Goal: Find specific page/section: Find specific page/section

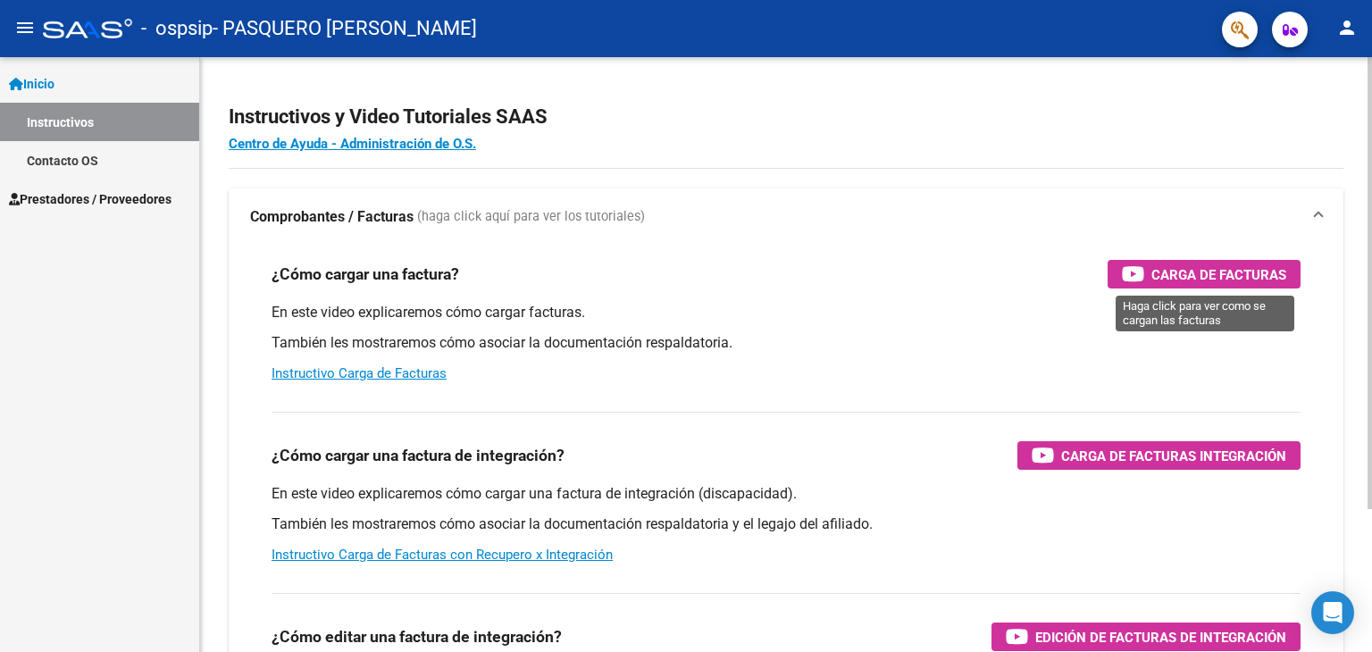
click at [1193, 264] on span "Carga de Facturas" at bounding box center [1218, 274] width 135 height 22
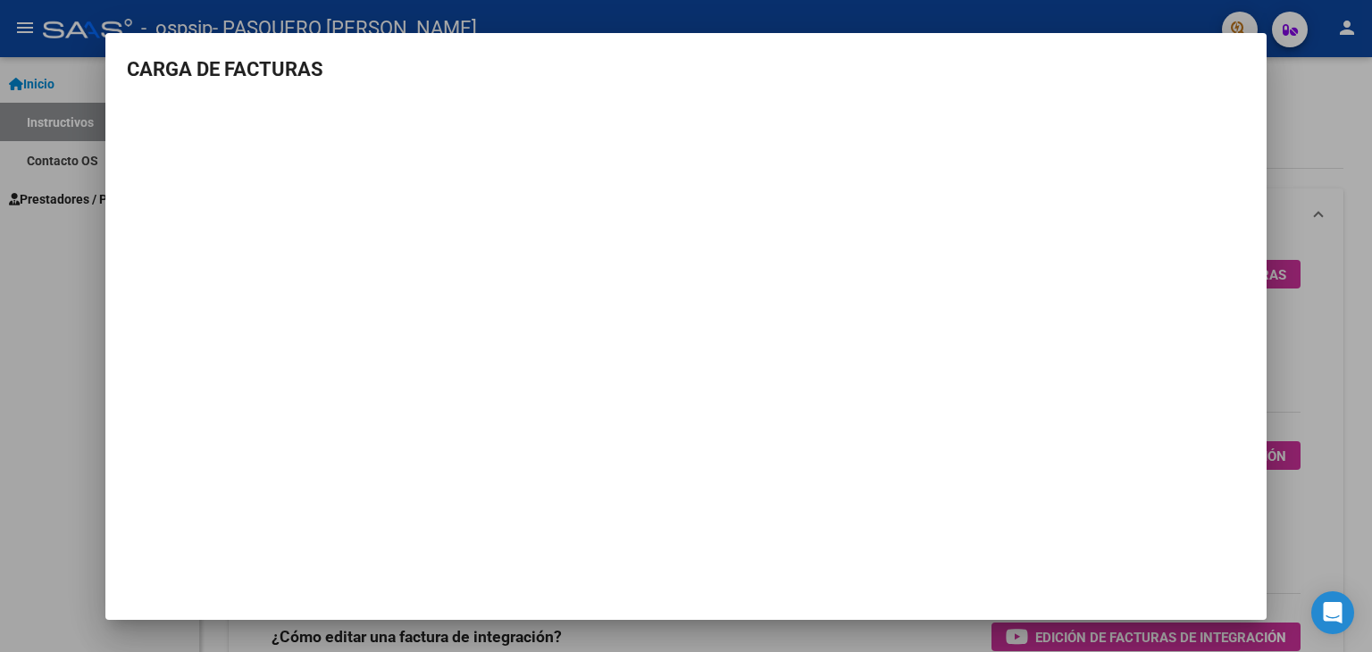
click at [1319, 372] on div at bounding box center [686, 326] width 1372 height 652
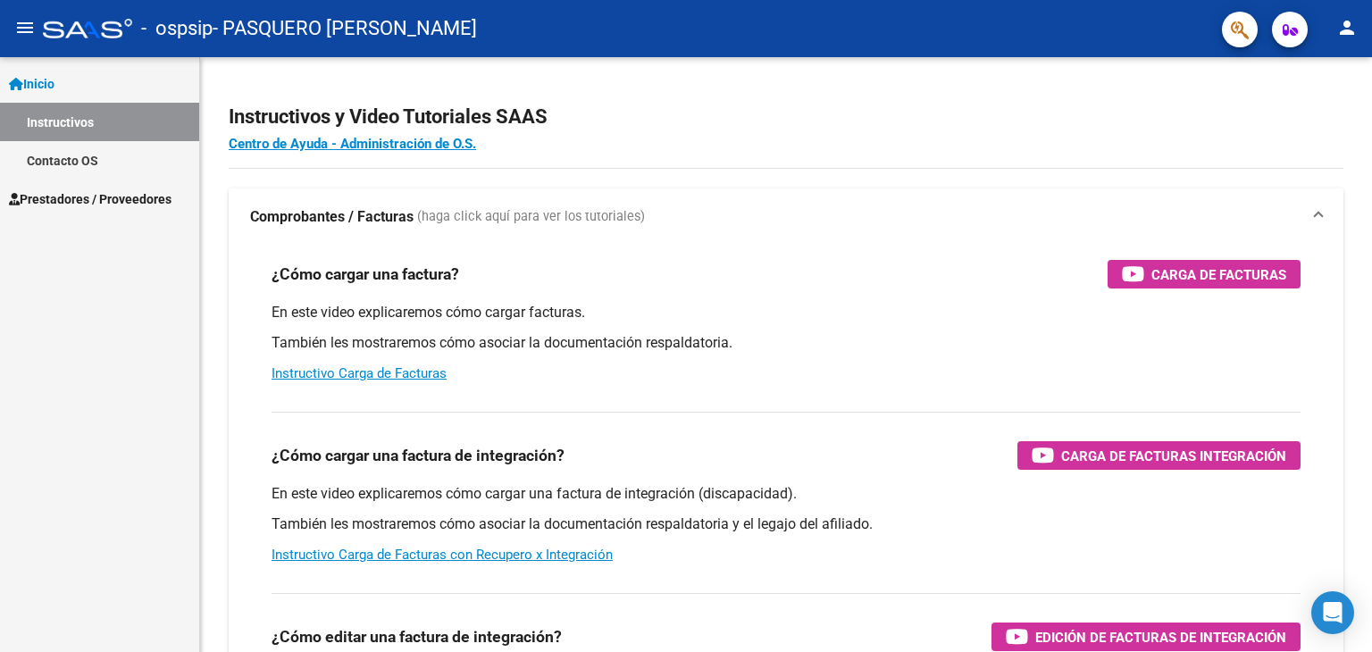
click at [96, 115] on link "Instructivos" at bounding box center [99, 122] width 199 height 38
click at [76, 148] on link "Contacto OS" at bounding box center [99, 160] width 199 height 38
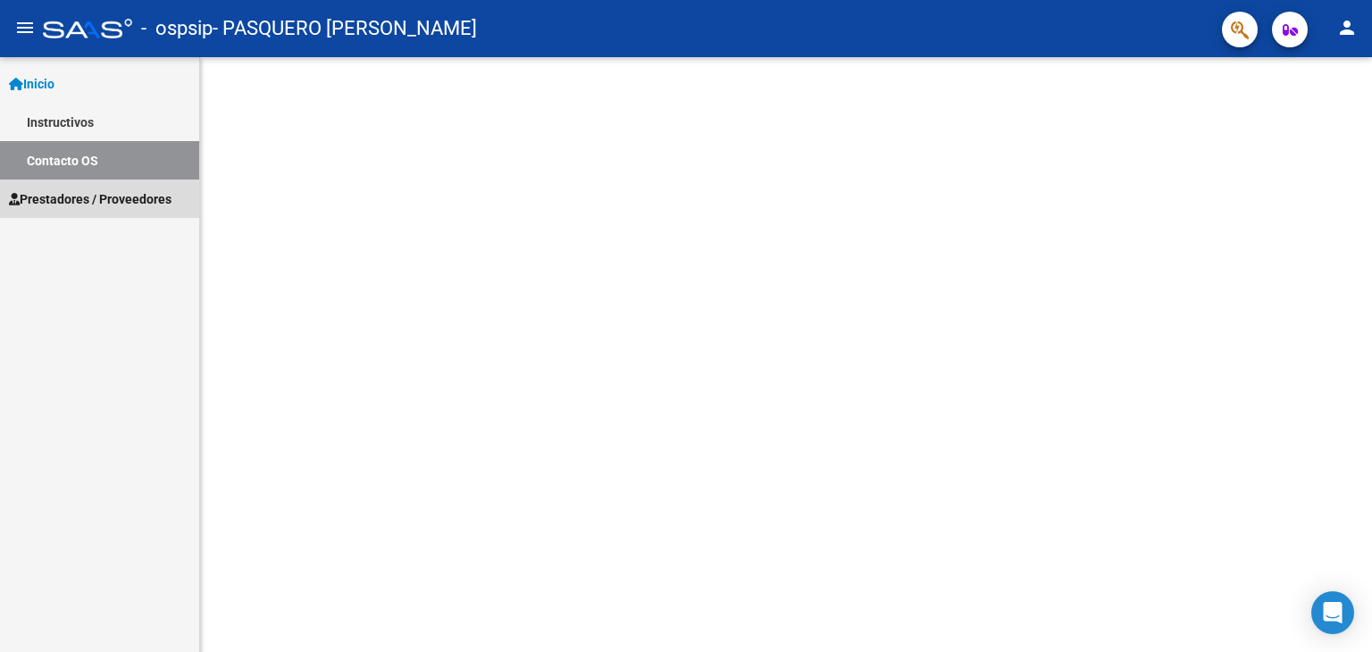
click at [89, 196] on span "Prestadores / Proveedores" at bounding box center [90, 199] width 163 height 20
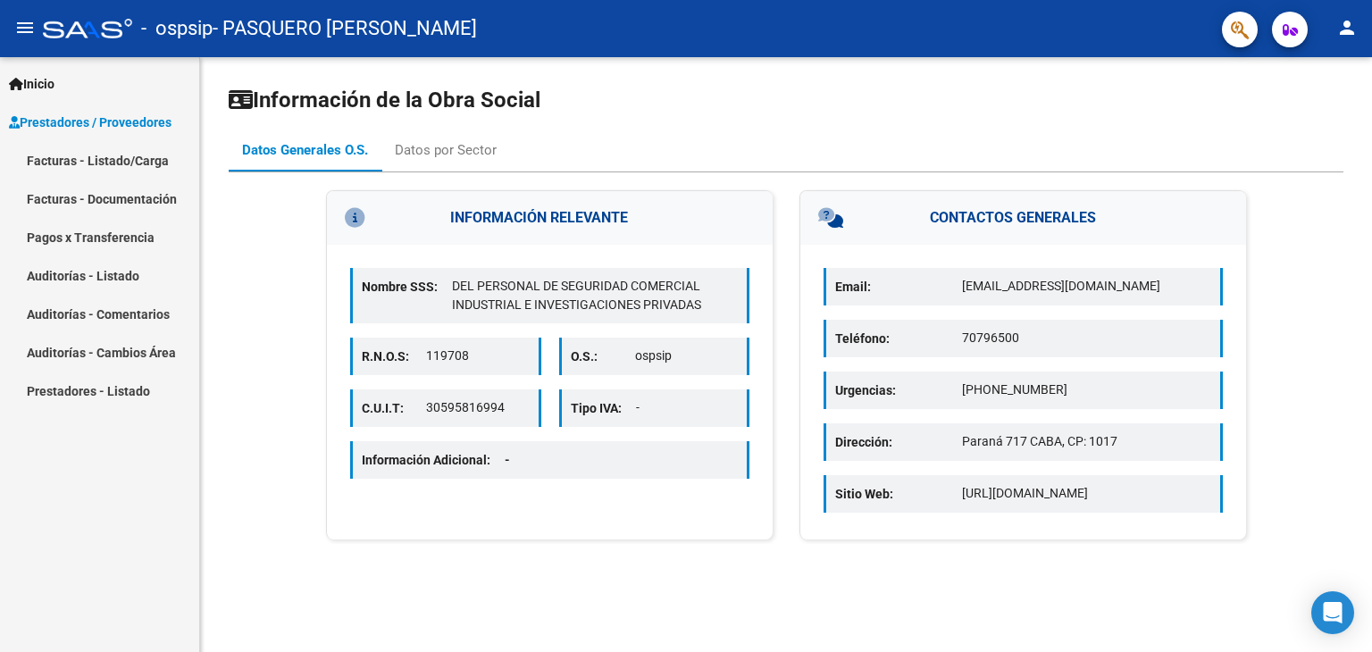
click at [114, 158] on link "Facturas - Listado/Carga" at bounding box center [99, 160] width 199 height 38
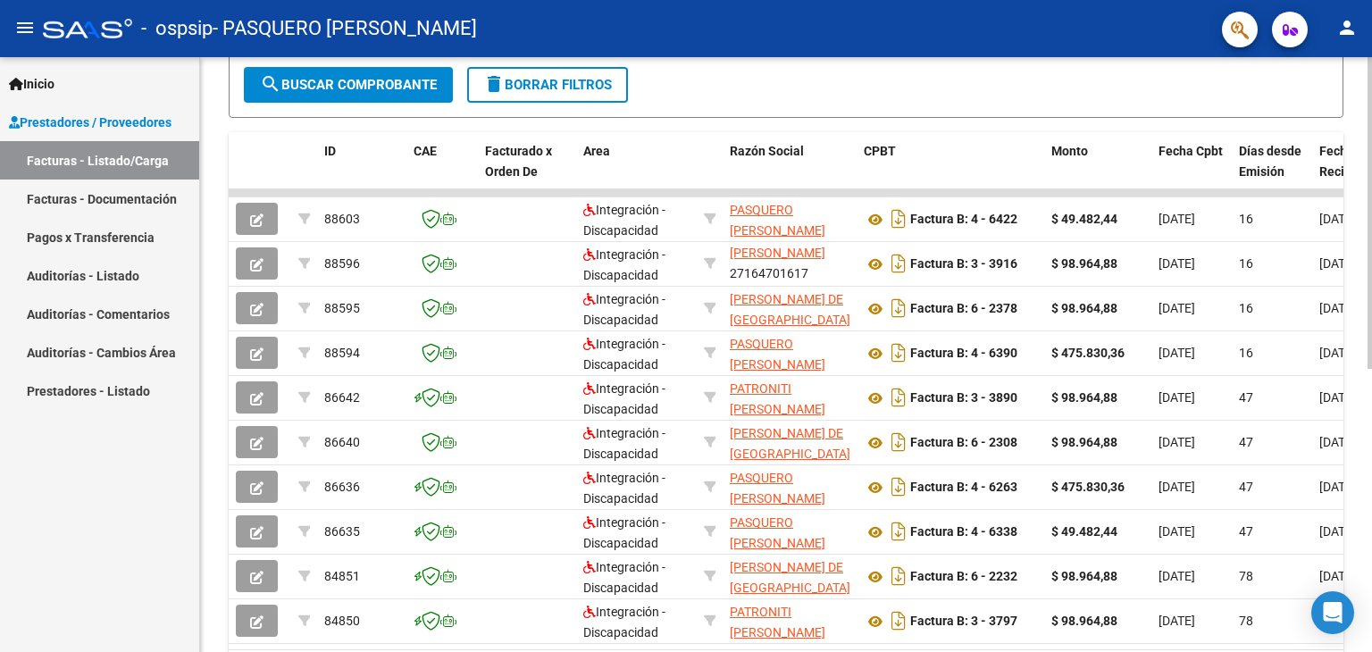
scroll to position [517, 0]
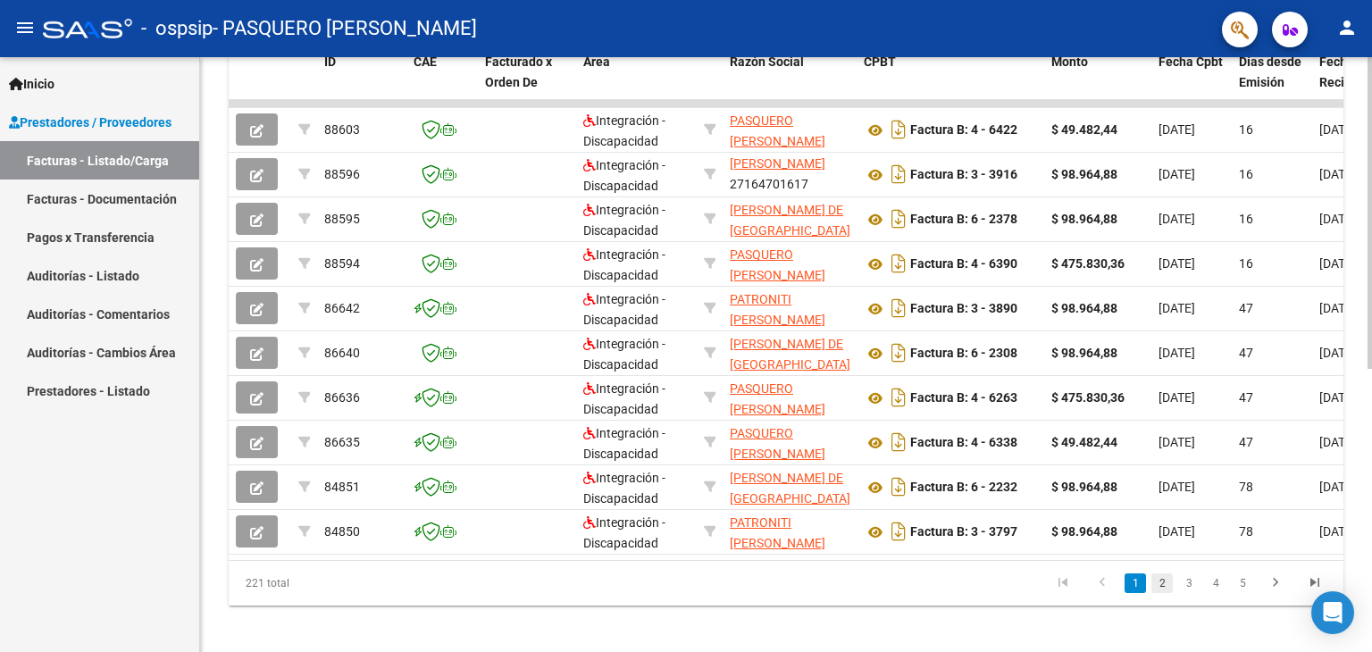
click at [1161, 593] on link "2" at bounding box center [1161, 583] width 21 height 20
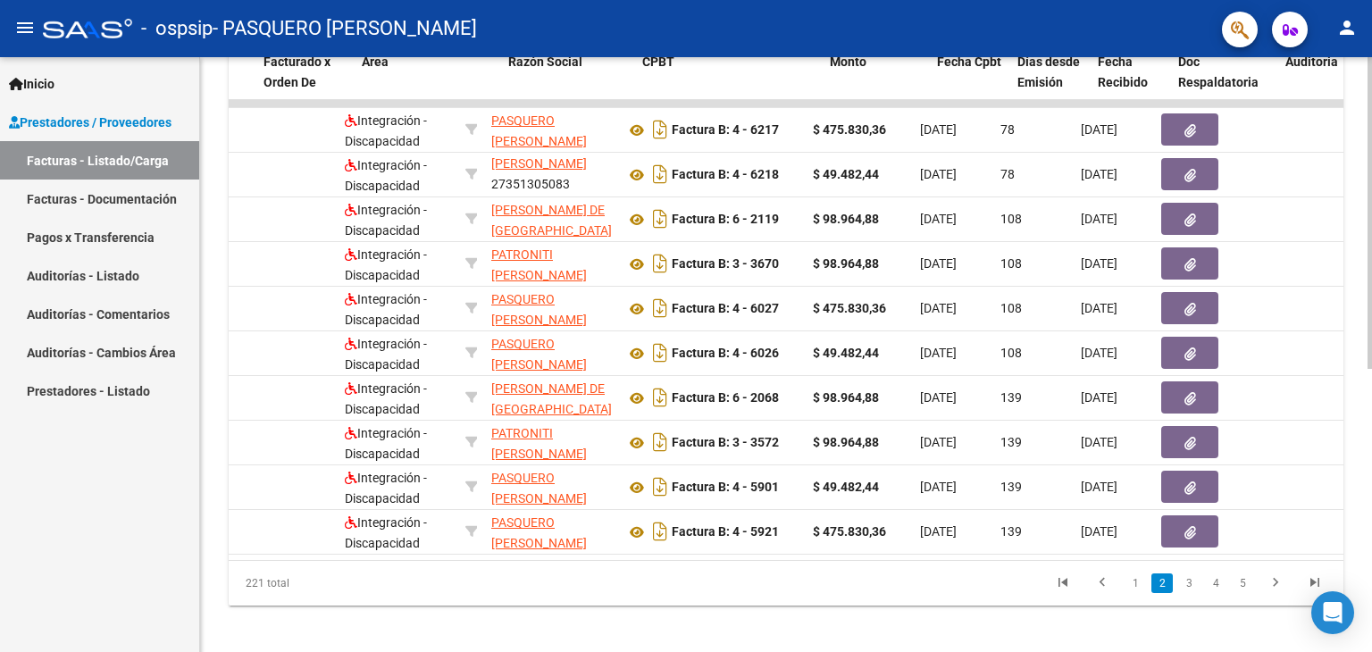
scroll to position [0, 221]
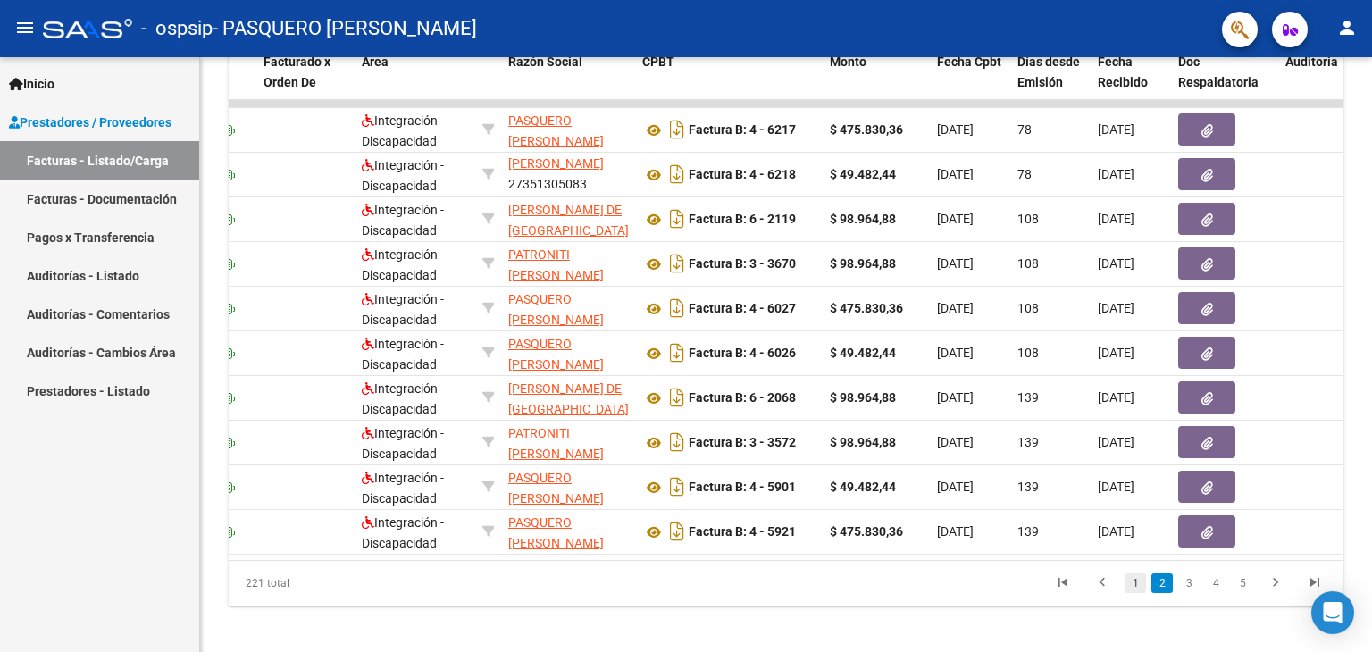
click at [1141, 593] on link "1" at bounding box center [1134, 583] width 21 height 20
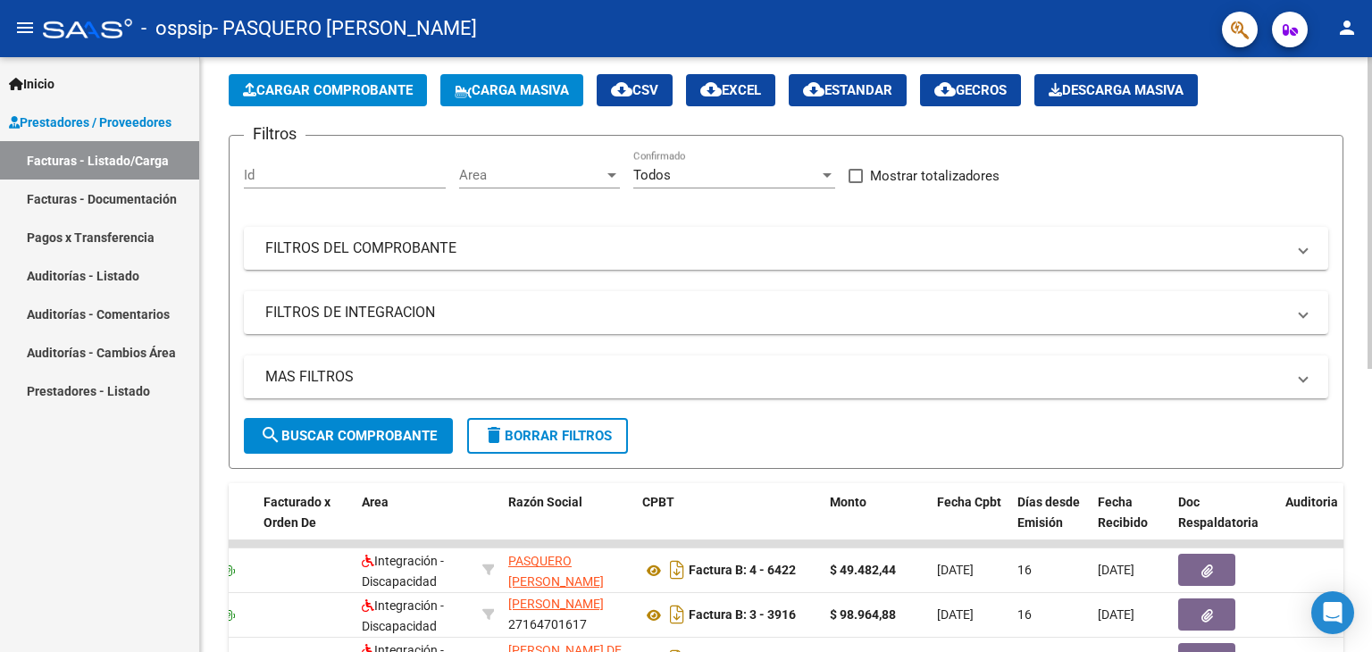
scroll to position [71, 0]
